Goal: Information Seeking & Learning: Learn about a topic

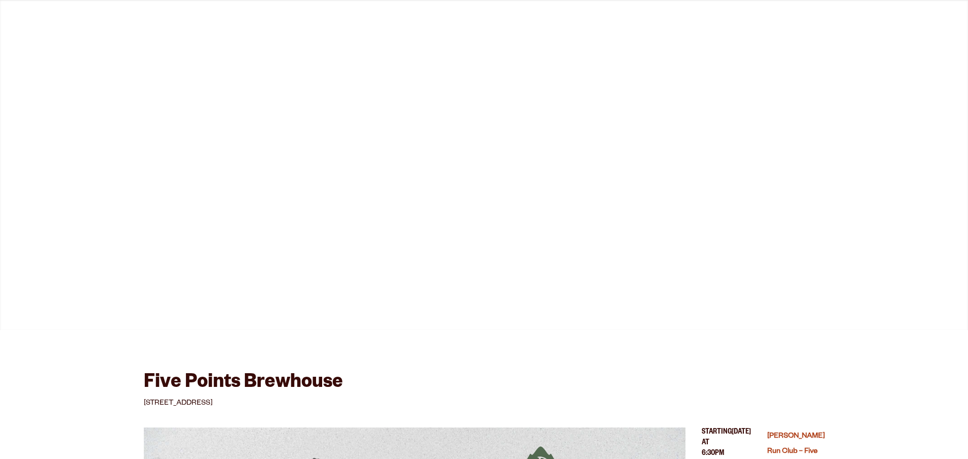
click at [128, 52] on li "Beer" at bounding box center [147, 29] width 38 height 46
click at [212, 32] on span "Taprooms" at bounding box center [240, 28] width 56 height 8
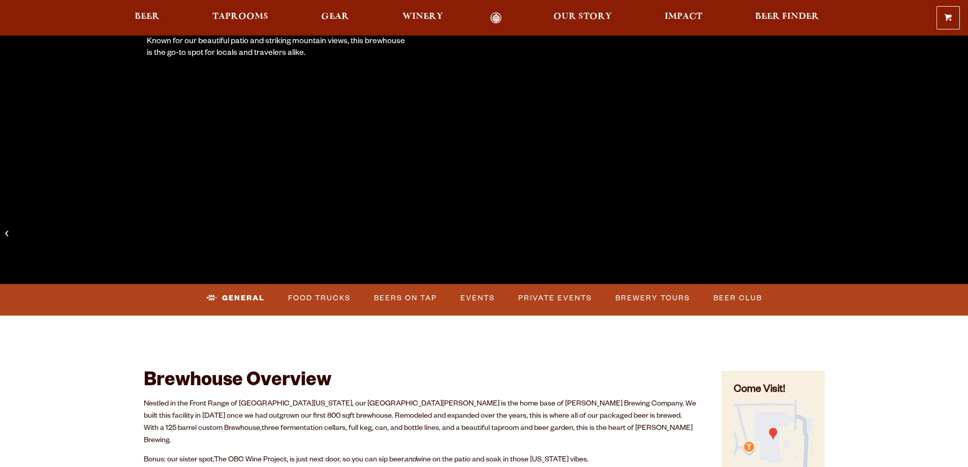
scroll to position [237, 0]
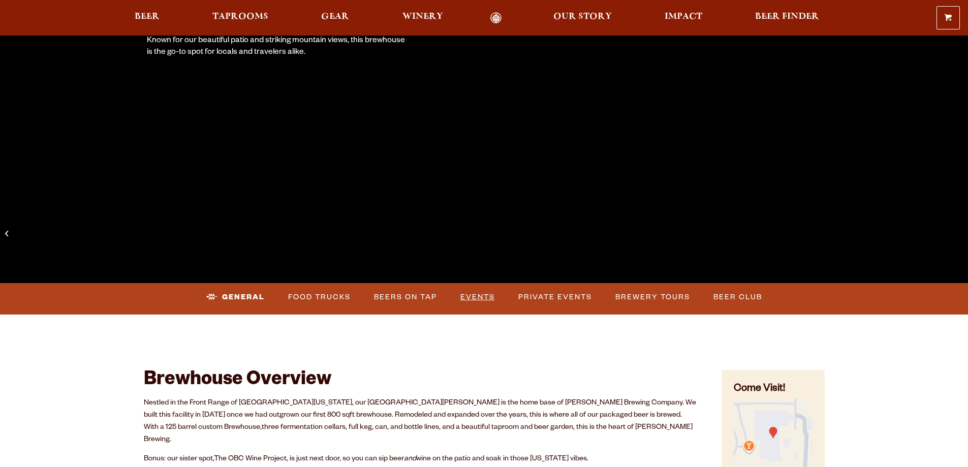
click at [499, 305] on link "Events" at bounding box center [477, 296] width 43 height 23
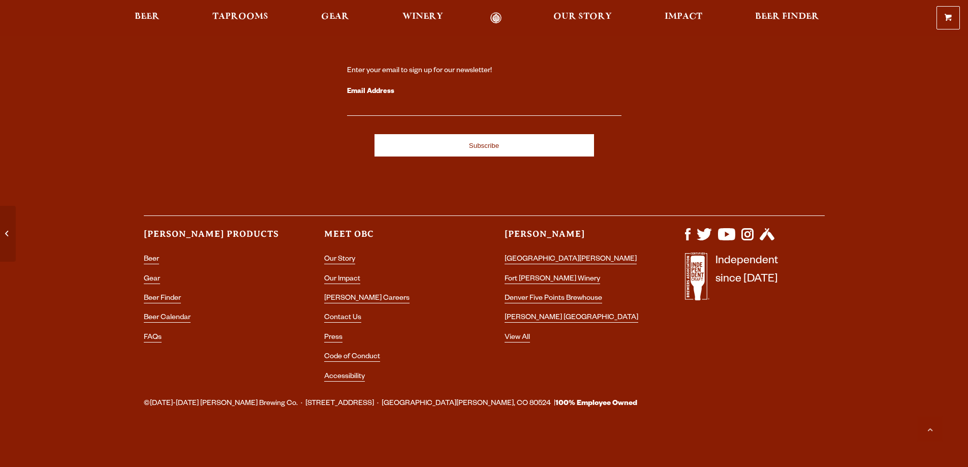
scroll to position [5038, 0]
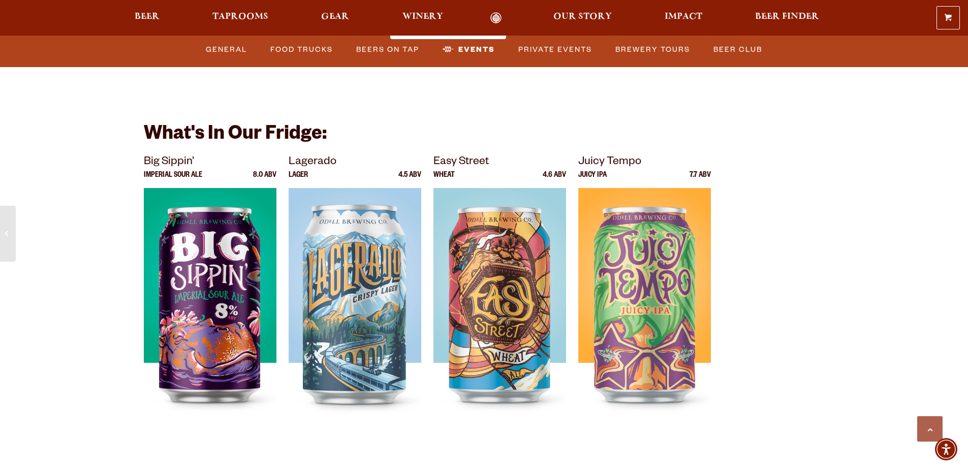
scroll to position [3684, 0]
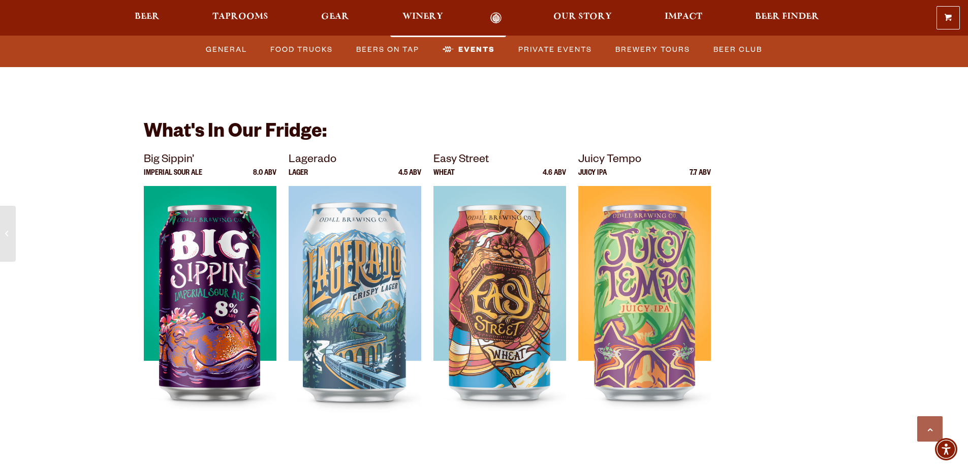
drag, startPoint x: 625, startPoint y: 278, endPoint x: 572, endPoint y: 310, distance: 61.6
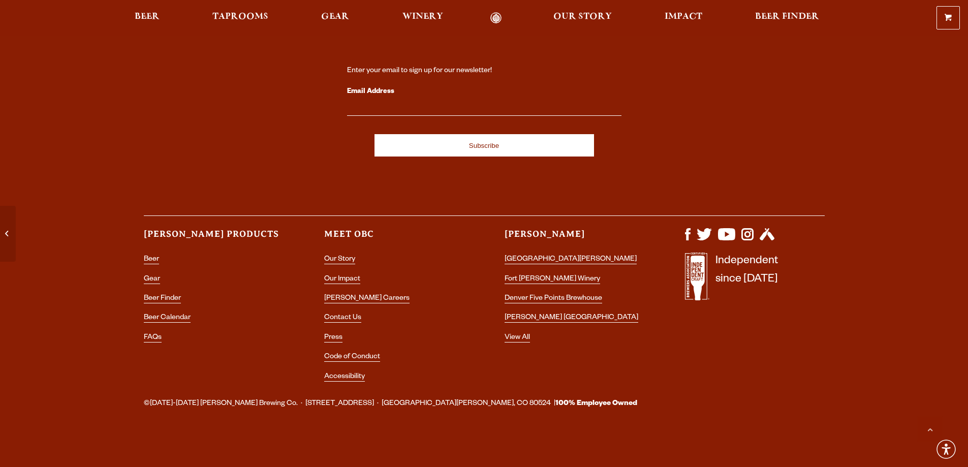
scroll to position [5207, 0]
